Goal: Navigation & Orientation: Find specific page/section

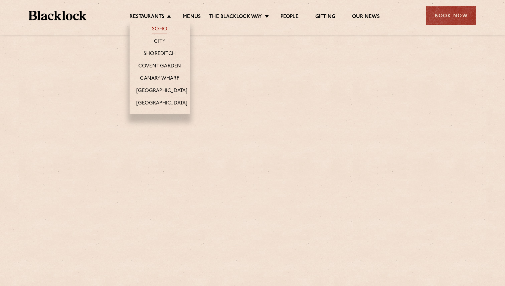
click at [160, 27] on link "Soho" at bounding box center [159, 29] width 15 height 7
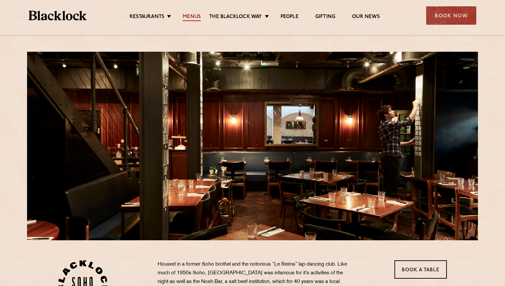
click at [191, 15] on link "Menus" at bounding box center [192, 17] width 18 height 7
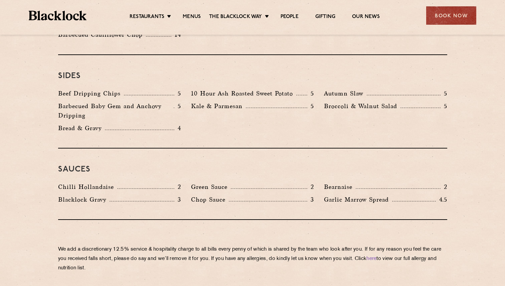
scroll to position [1030, 0]
